Goal: Task Accomplishment & Management: Manage account settings

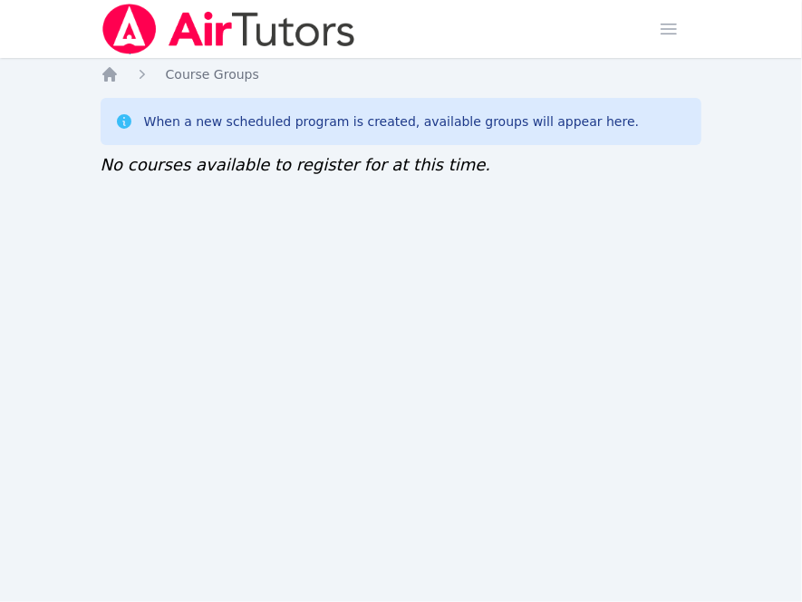
drag, startPoint x: 0, startPoint y: 0, endPoint x: 473, endPoint y: 226, distance: 524.0
click at [473, 226] on div "Home Sessions Study Groups Students Messages 2 Open user menu [PERSON_NAME] Ope…" at bounding box center [401, 301] width 802 height 602
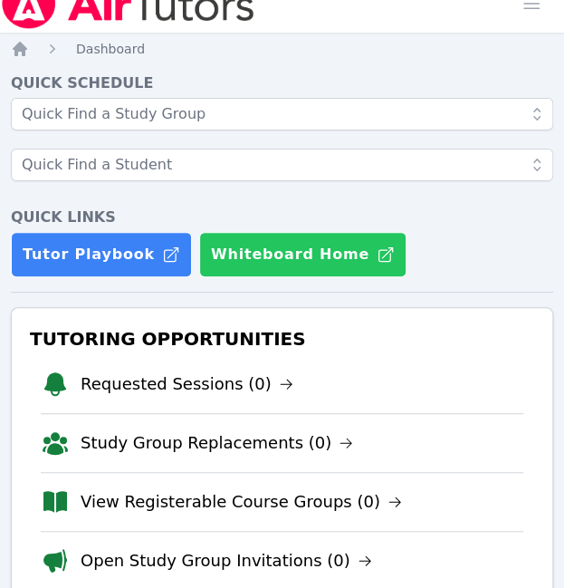
scroll to position [26, 0]
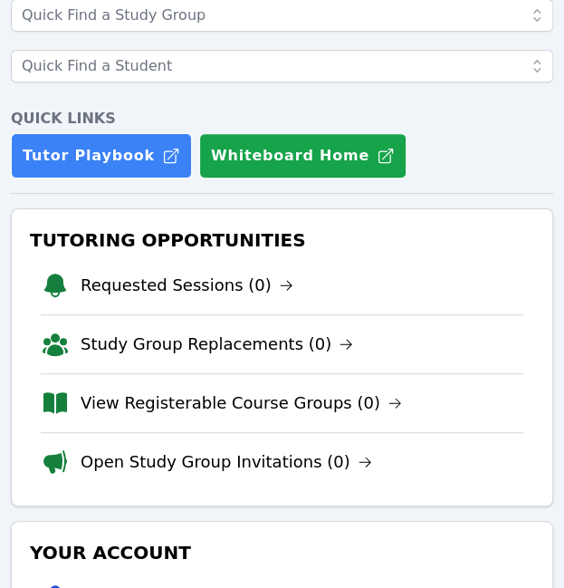
scroll to position [125, 0]
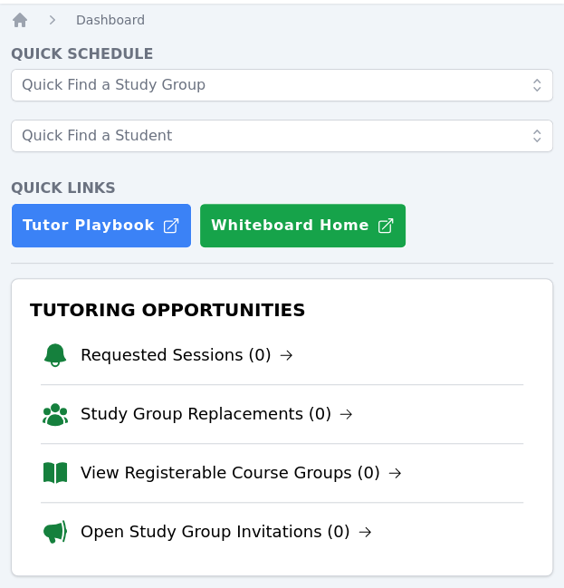
scroll to position [55, 0]
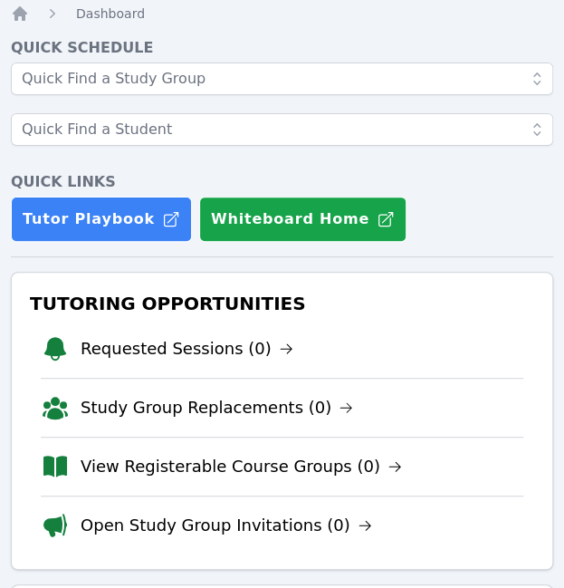
scroll to position [62, 0]
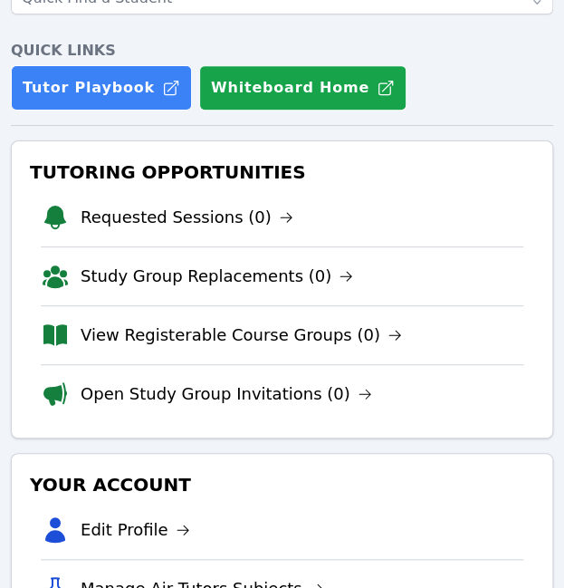
scroll to position [111, 0]
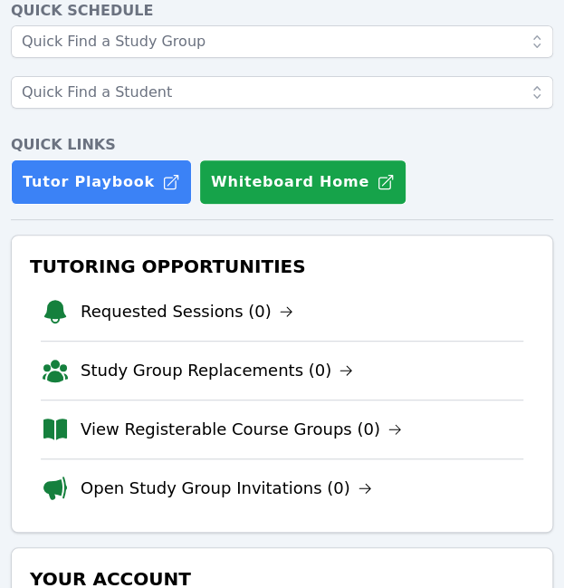
scroll to position [99, 0]
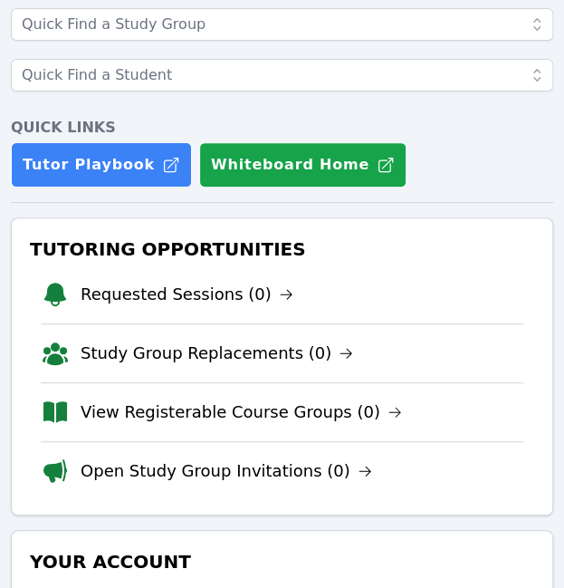
scroll to position [116, 0]
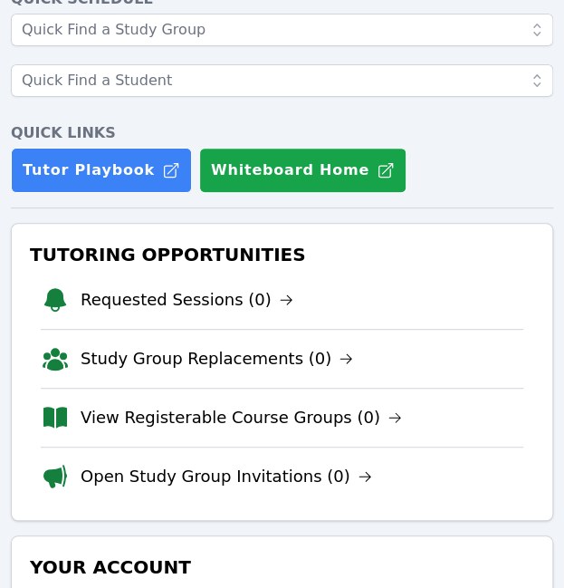
scroll to position [115, 0]
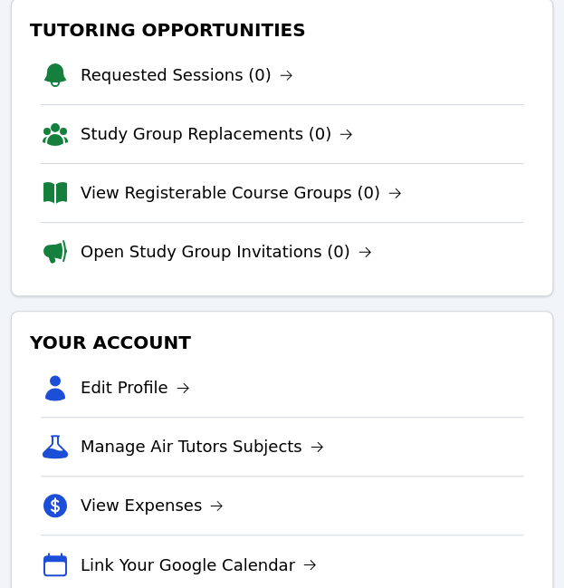
scroll to position [335, 0]
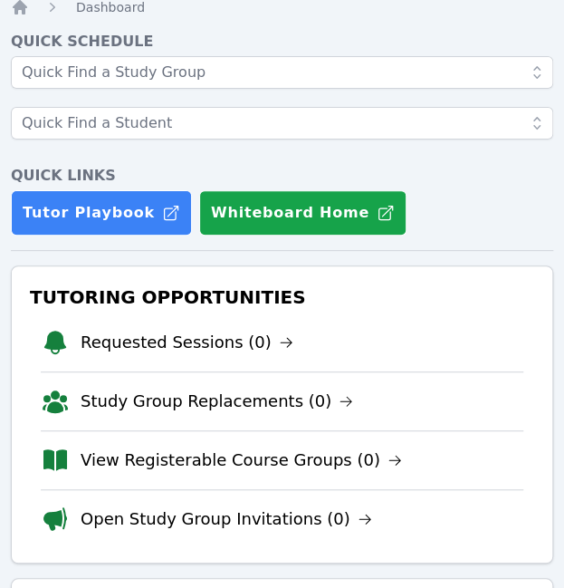
scroll to position [68, 0]
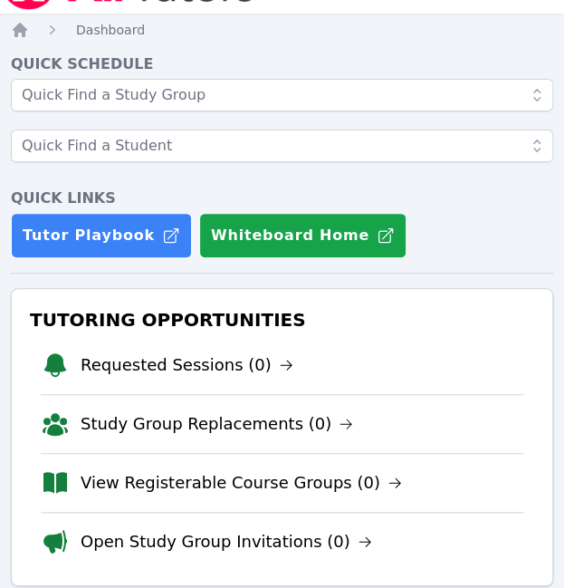
scroll to position [45, 0]
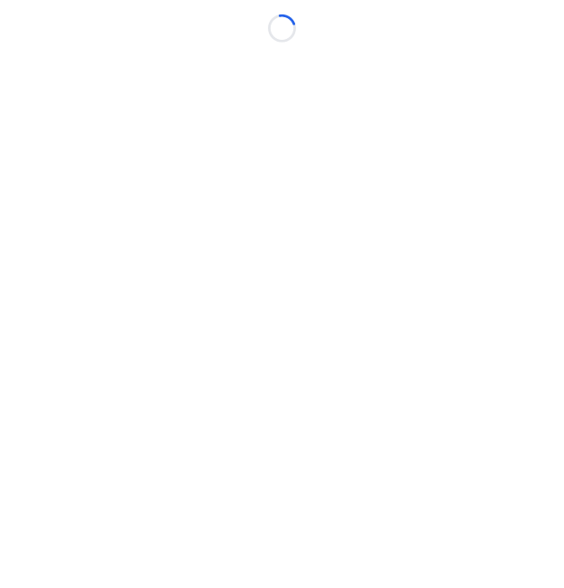
scroll to position [14, 0]
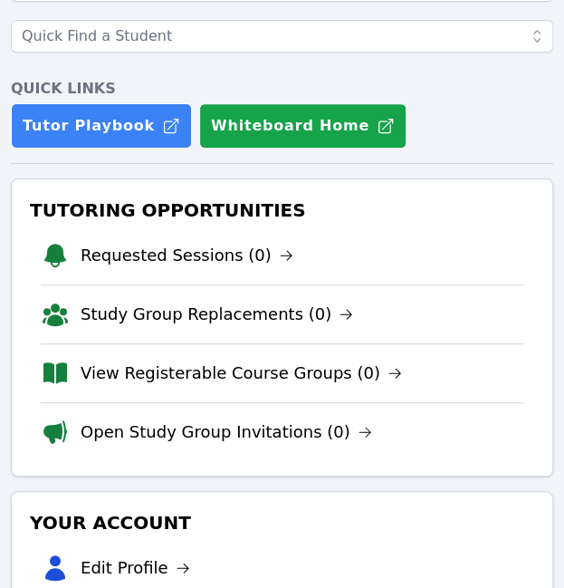
scroll to position [155, 0]
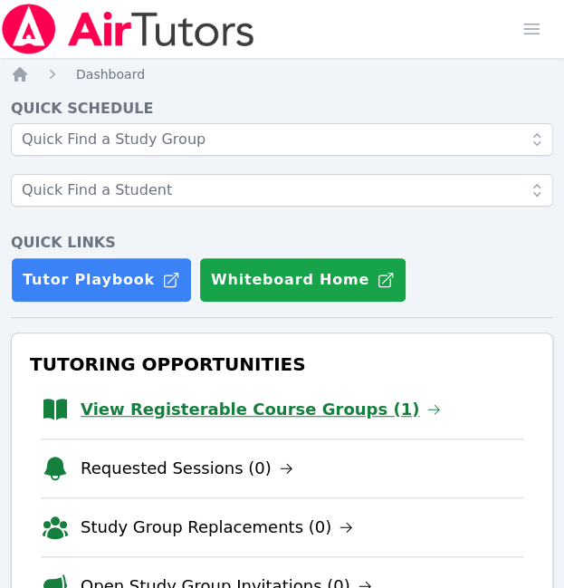
click at [236, 410] on link "View Registerable Course Groups (1)" at bounding box center [261, 409] width 361 height 25
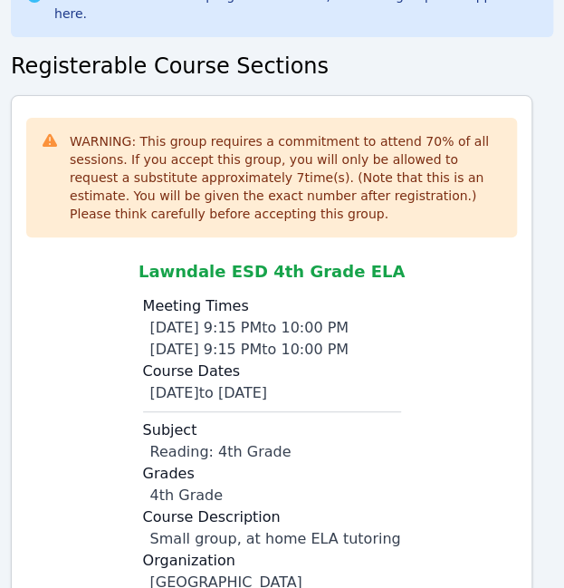
scroll to position [280, 0]
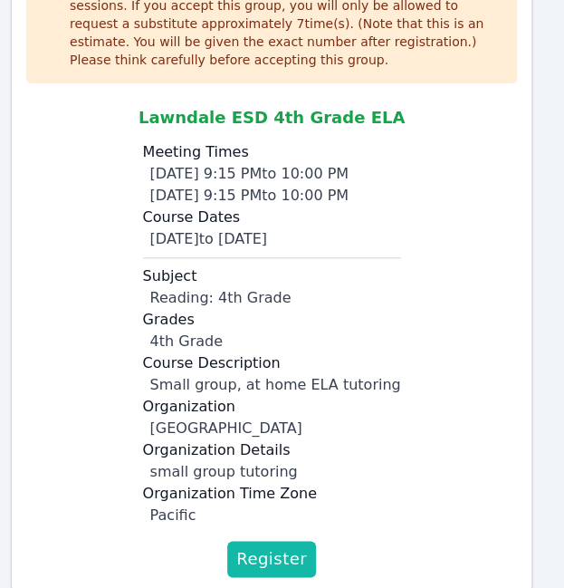
click at [271, 552] on span "Register" at bounding box center [271, 558] width 71 height 25
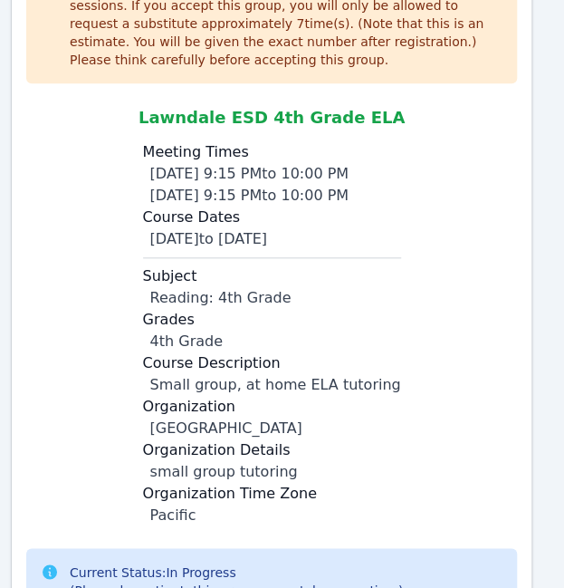
scroll to position [360, 0]
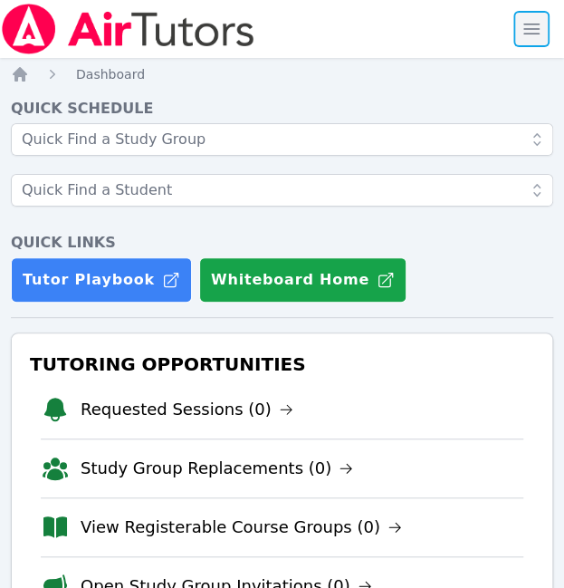
click at [527, 25] on span "button" at bounding box center [532, 29] width 40 height 40
click at [536, 24] on span "button" at bounding box center [532, 29] width 40 height 40
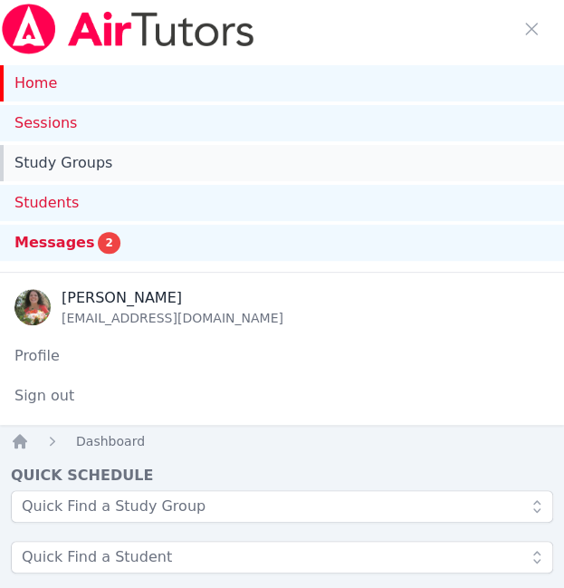
click at [239, 157] on link "Study Groups" at bounding box center [282, 163] width 564 height 36
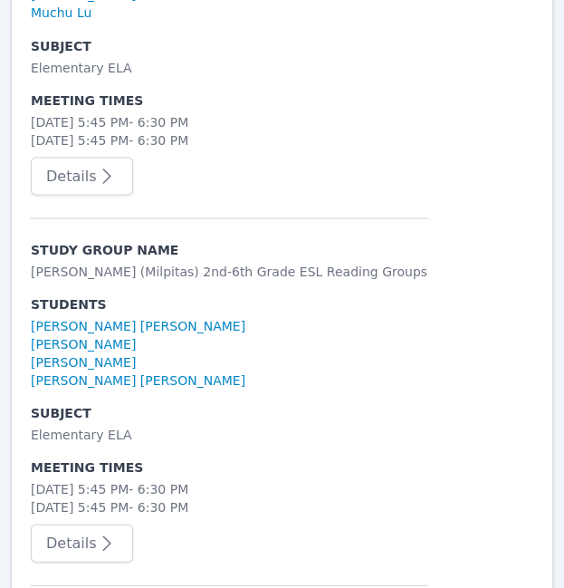
scroll to position [716, 0]
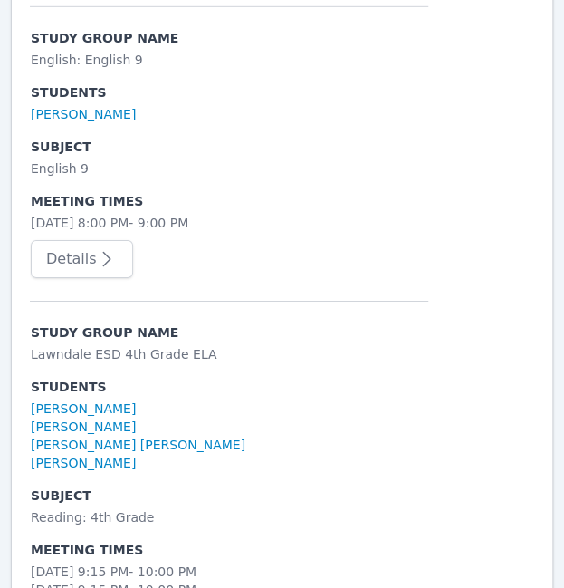
scroll to position [1471, 0]
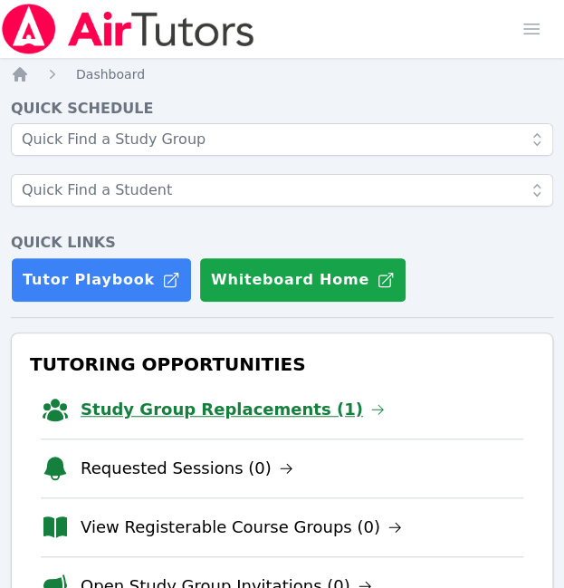
click at [201, 409] on link "Study Group Replacements (1)" at bounding box center [233, 409] width 304 height 25
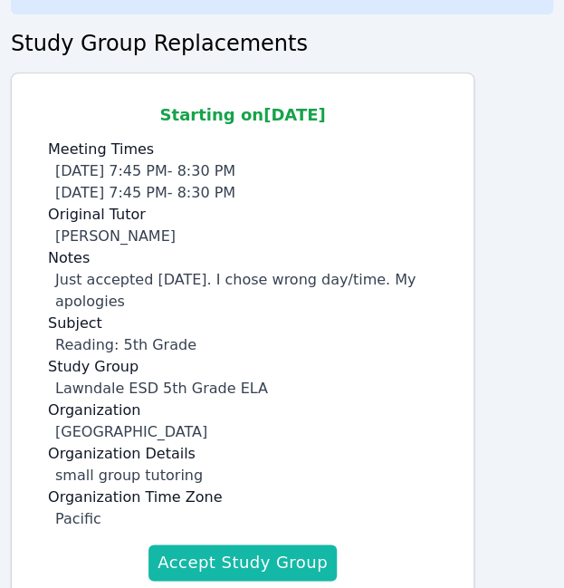
click at [227, 545] on button "Accept Study Group" at bounding box center [243, 563] width 188 height 36
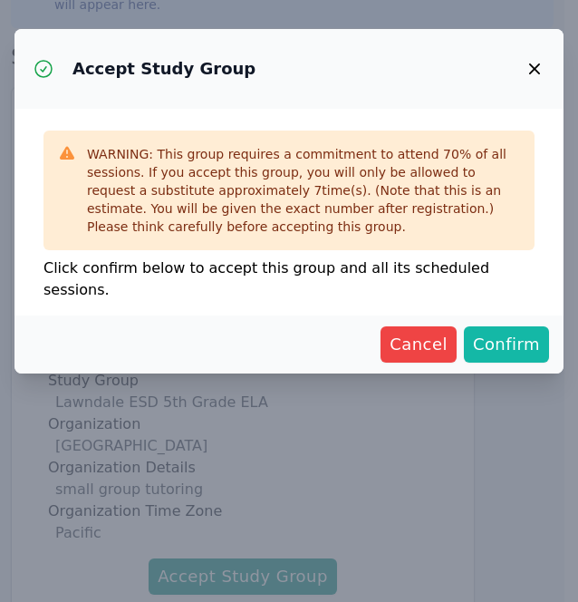
click at [486, 332] on span "Confirm" at bounding box center [506, 344] width 67 height 25
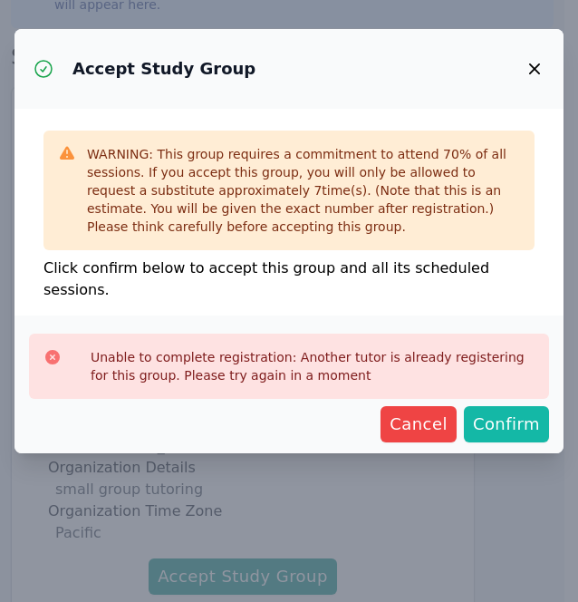
click at [502, 411] on span "Confirm" at bounding box center [506, 423] width 67 height 25
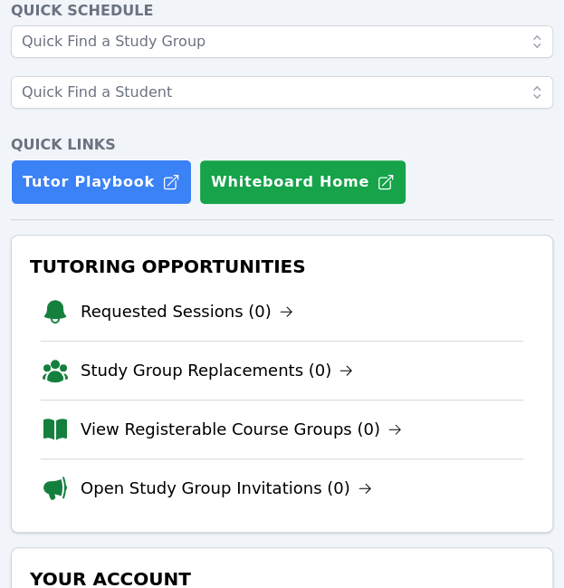
scroll to position [131, 0]
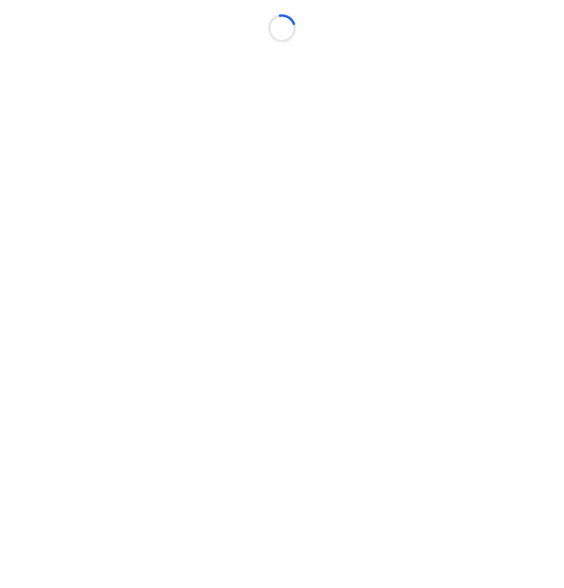
scroll to position [14, 0]
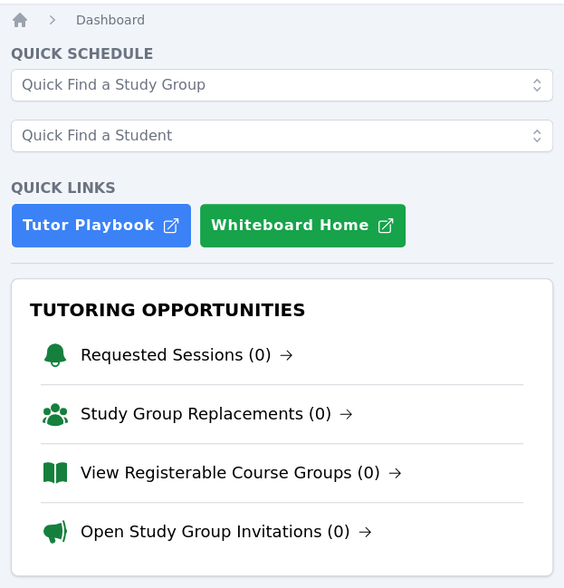
scroll to position [55, 0]
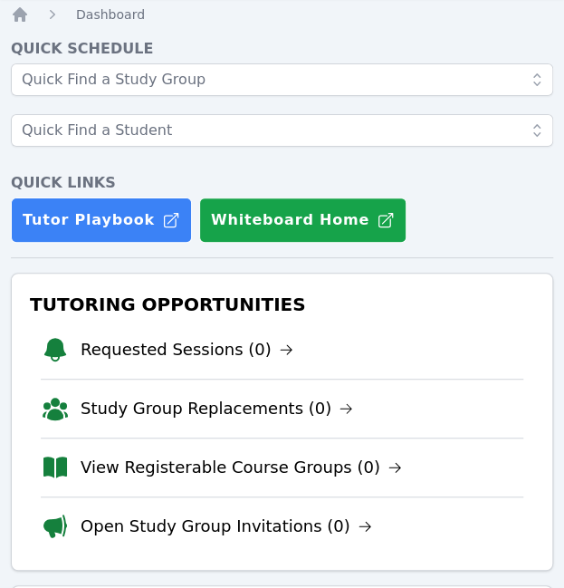
scroll to position [61, 0]
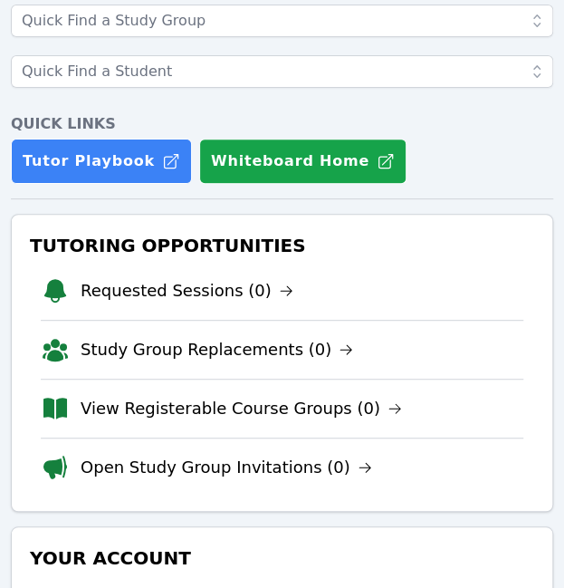
scroll to position [120, 0]
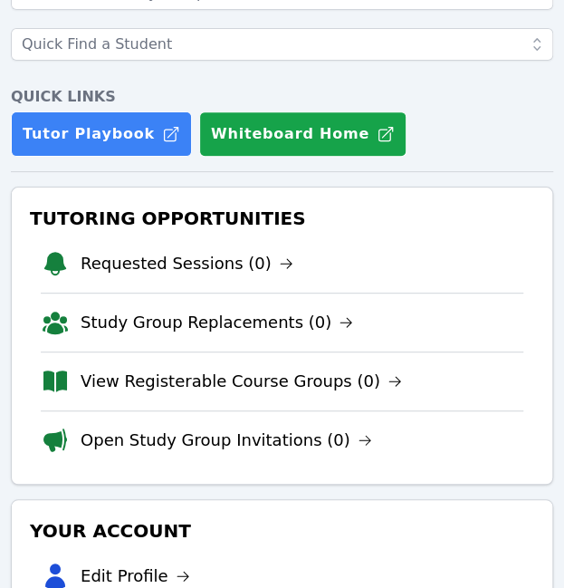
scroll to position [147, 0]
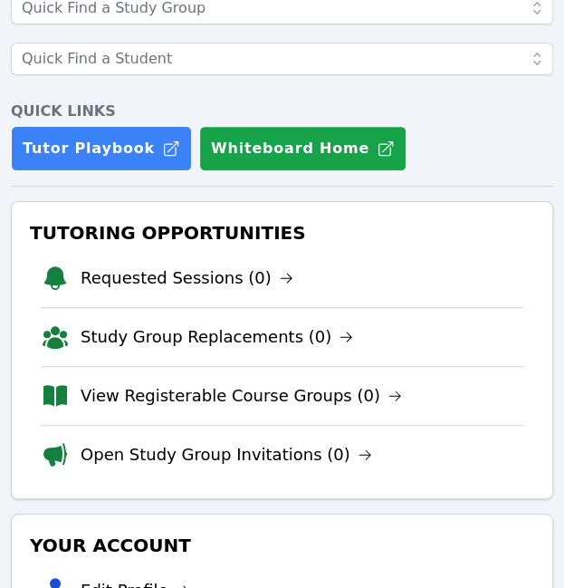
scroll to position [132, 0]
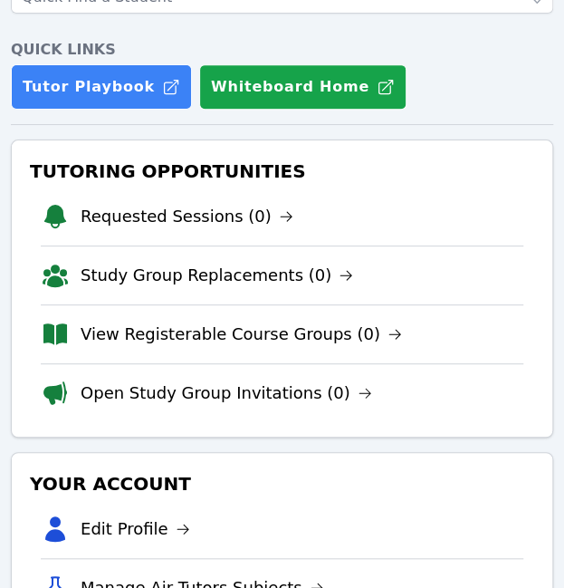
scroll to position [194, 0]
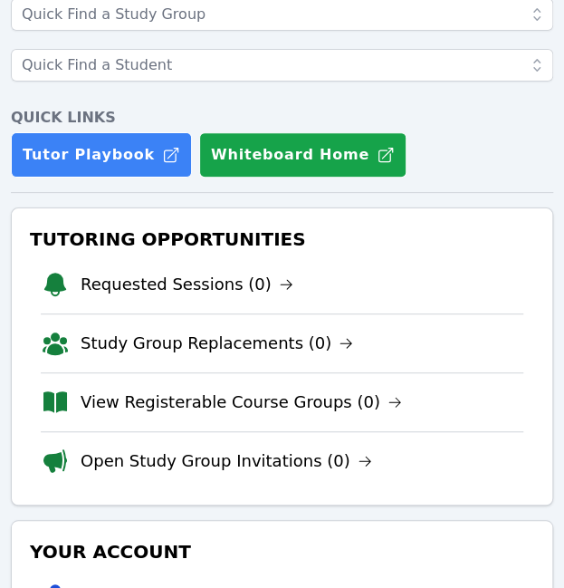
scroll to position [126, 0]
